Goal: Task Accomplishment & Management: Complete application form

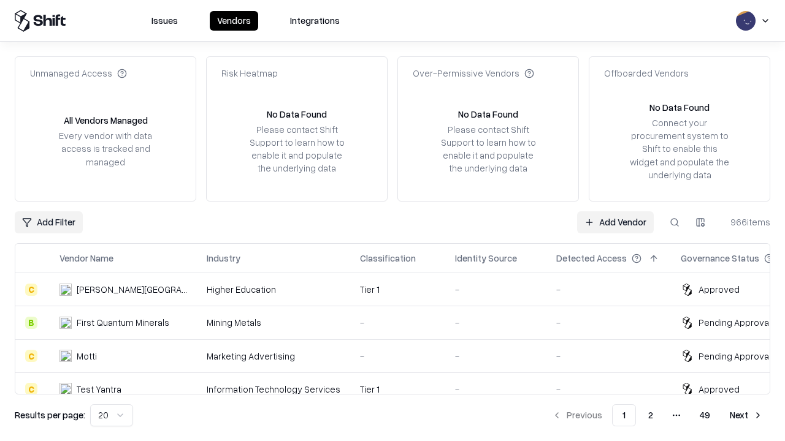
click at [615, 222] on link "Add Vendor" at bounding box center [615, 222] width 77 height 22
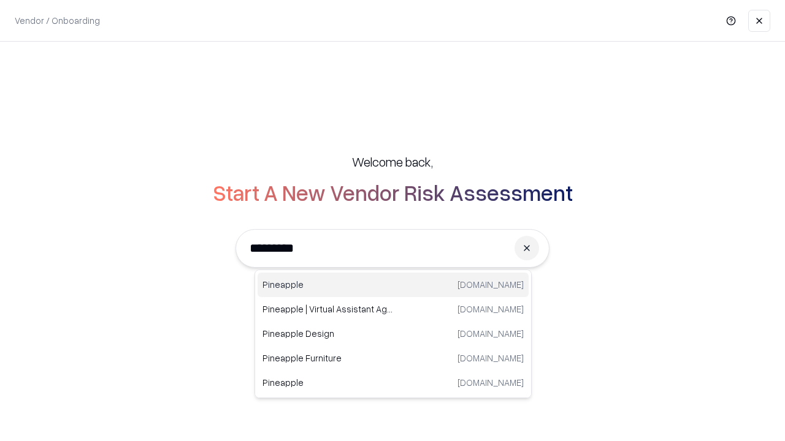
click at [393, 285] on div "Pineapple [DOMAIN_NAME]" at bounding box center [392, 285] width 271 height 25
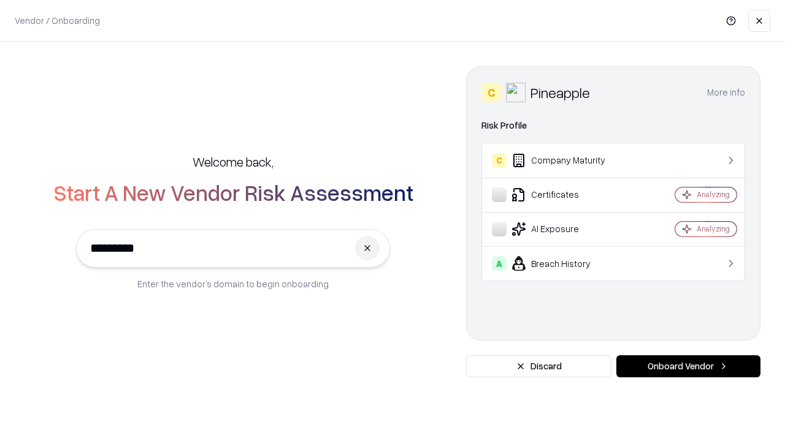
type input "*********"
click at [688, 367] on button "Onboard Vendor" at bounding box center [688, 367] width 144 height 22
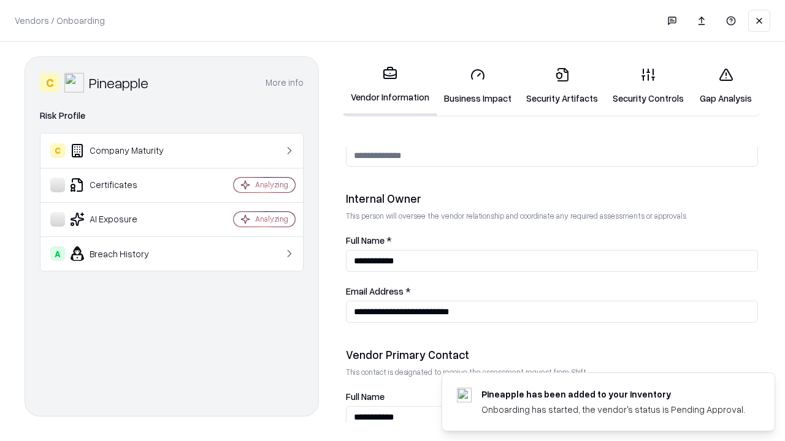
scroll to position [635, 0]
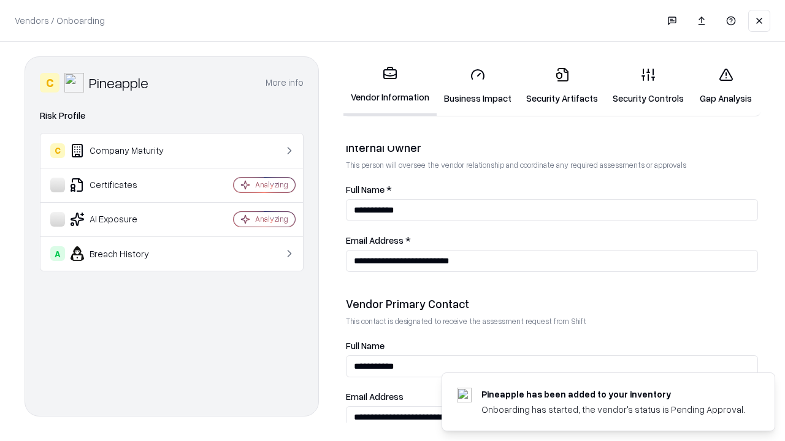
click at [478, 86] on link "Business Impact" at bounding box center [477, 86] width 82 height 57
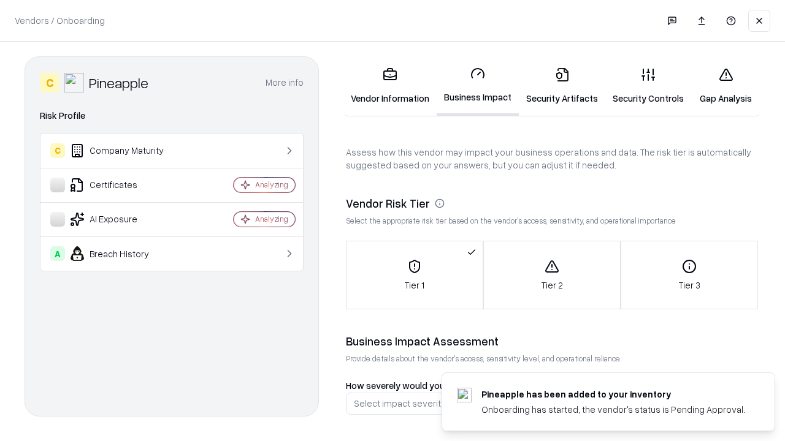
click at [725, 86] on link "Gap Analysis" at bounding box center [725, 86] width 69 height 57
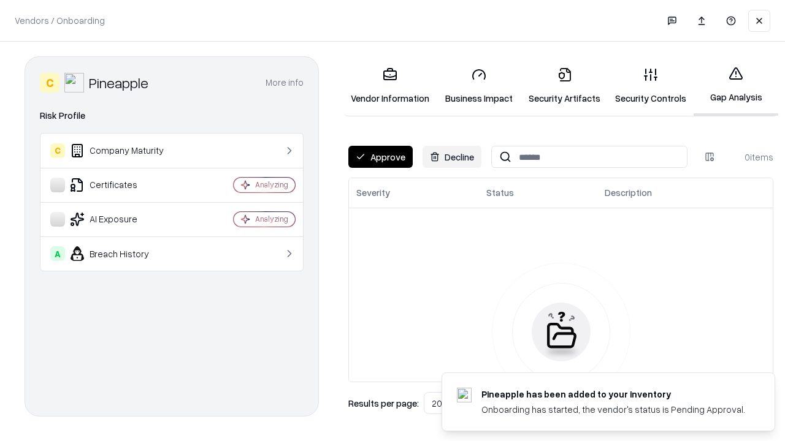
click at [380, 157] on button "Approve" at bounding box center [380, 157] width 64 height 22
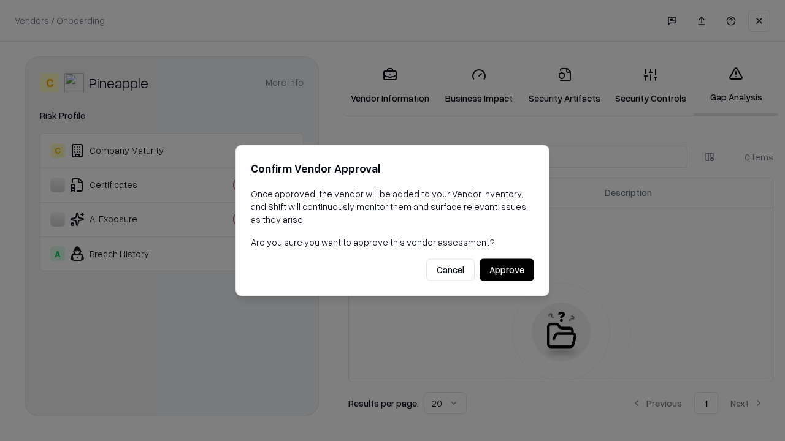
click at [506, 270] on button "Approve" at bounding box center [506, 270] width 55 height 22
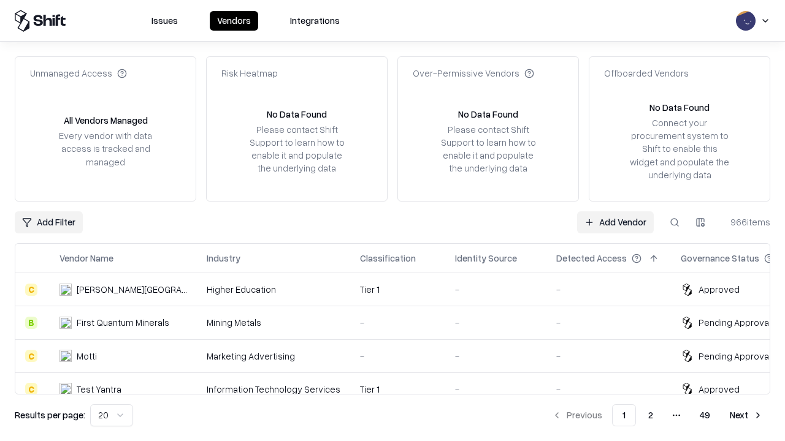
type input "*********"
click at [615, 222] on link "Add Vendor" at bounding box center [615, 222] width 77 height 22
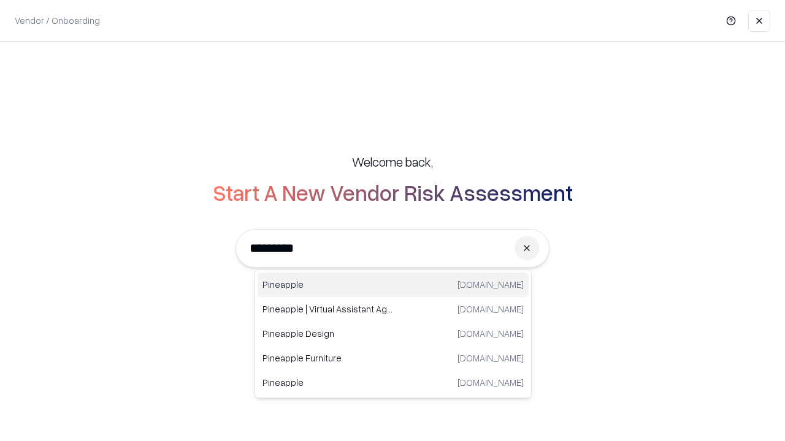
click at [393, 285] on div "Pineapple [DOMAIN_NAME]" at bounding box center [392, 285] width 271 height 25
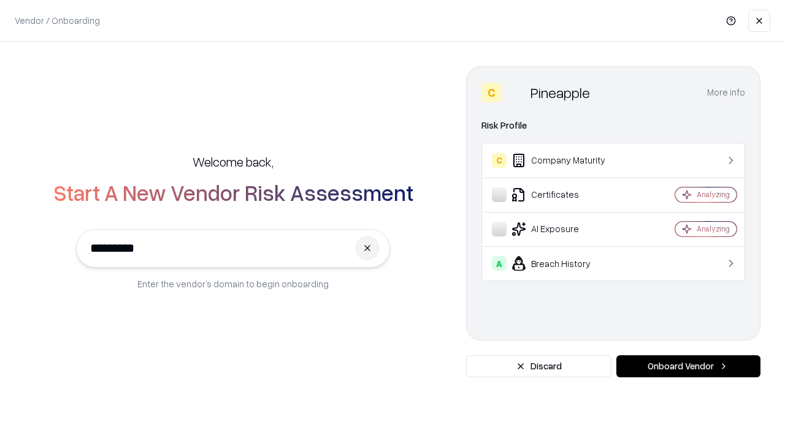
type input "*********"
click at [688, 367] on button "Onboard Vendor" at bounding box center [688, 367] width 144 height 22
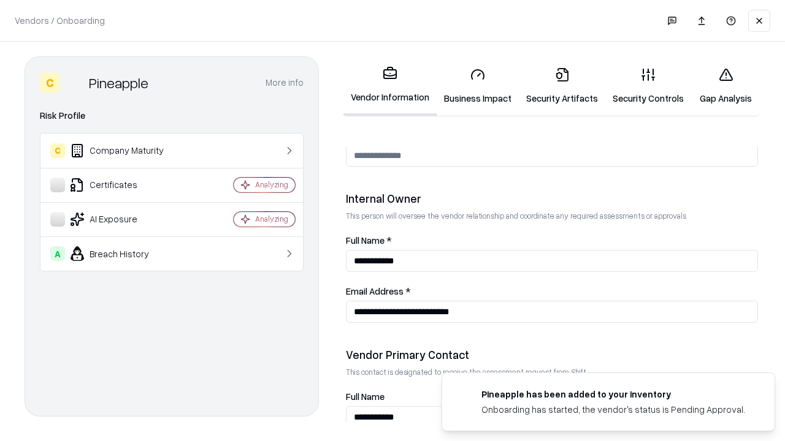
scroll to position [635, 0]
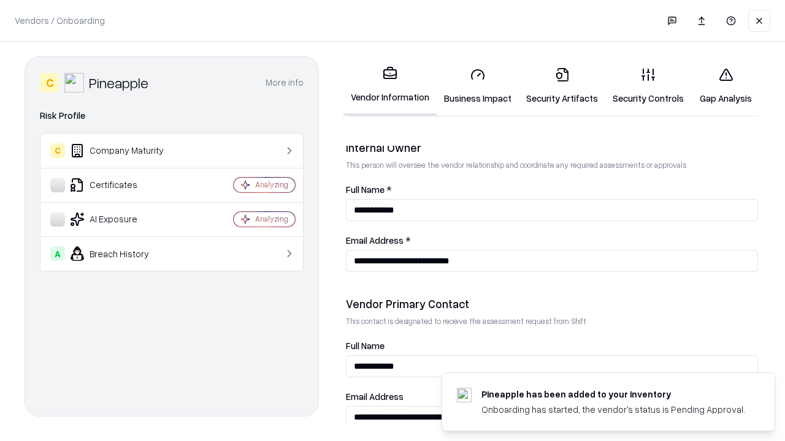
click at [725, 86] on link "Gap Analysis" at bounding box center [725, 86] width 69 height 57
